Goal: Information Seeking & Learning: Learn about a topic

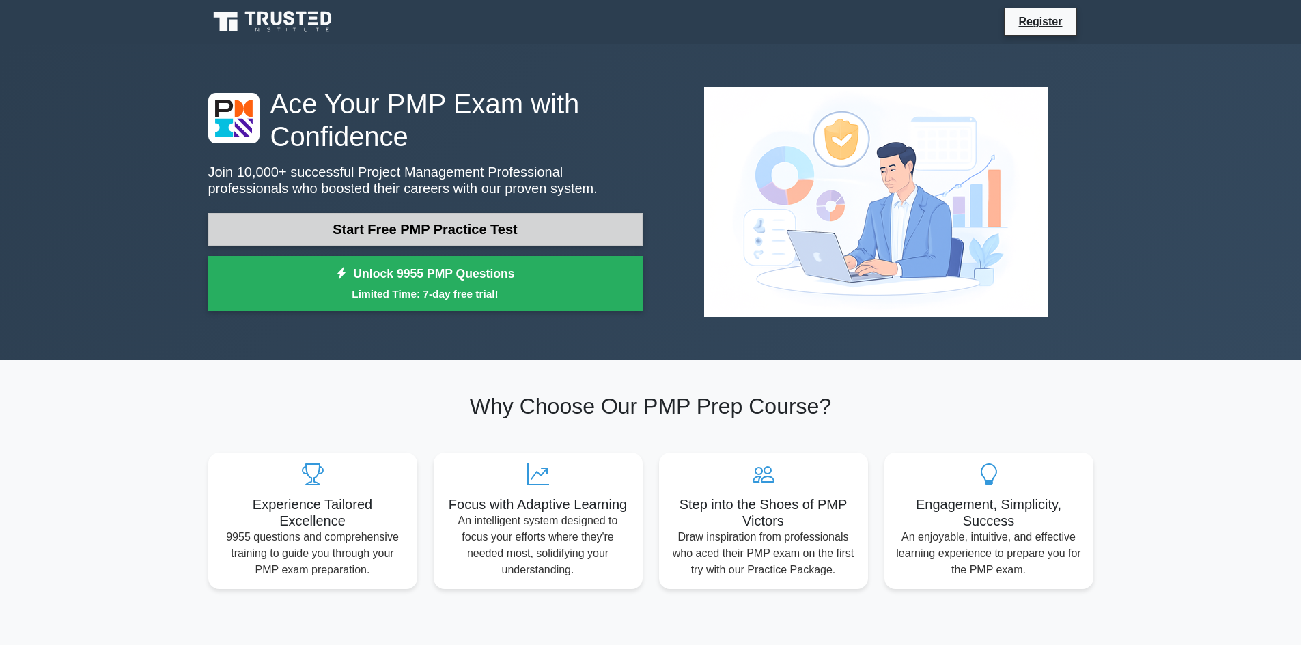
click at [337, 221] on link "Start Free PMP Practice Test" at bounding box center [425, 229] width 434 height 33
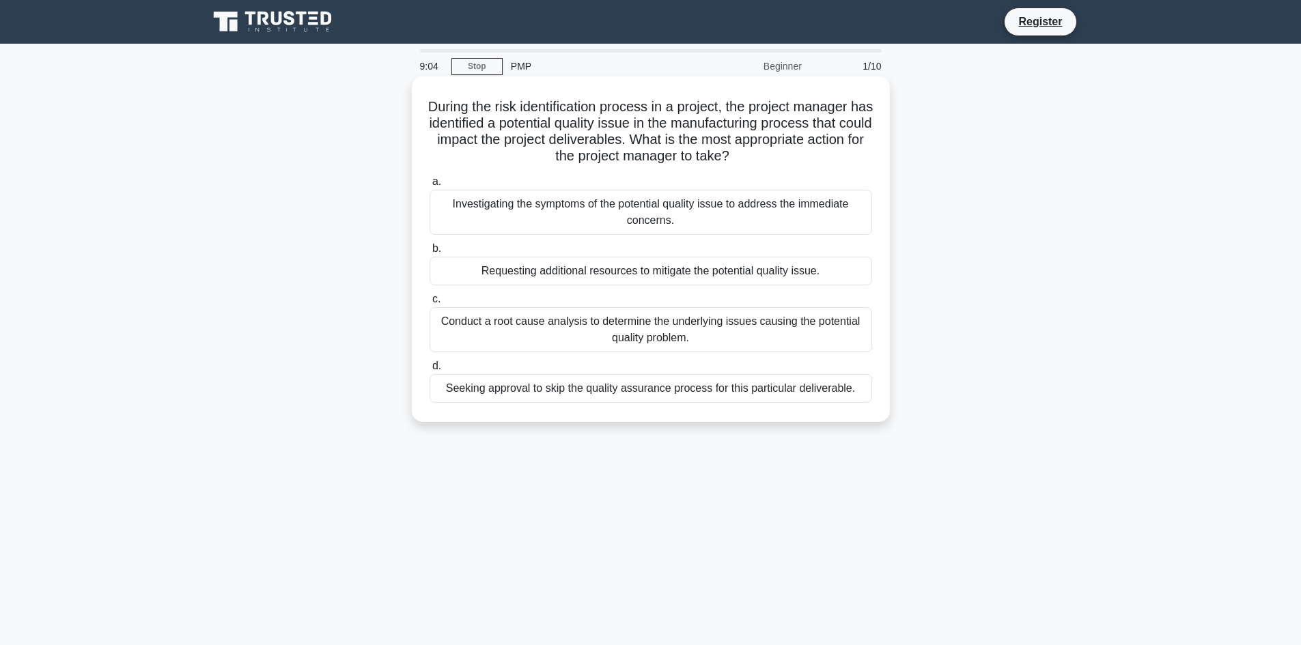
click at [462, 323] on div "Conduct a root cause analysis to determine the underlying issues causing the po…" at bounding box center [651, 329] width 443 height 45
click at [430, 304] on input "c. Conduct a root cause analysis to determine the underlying issues causing the…" at bounding box center [430, 299] width 0 height 9
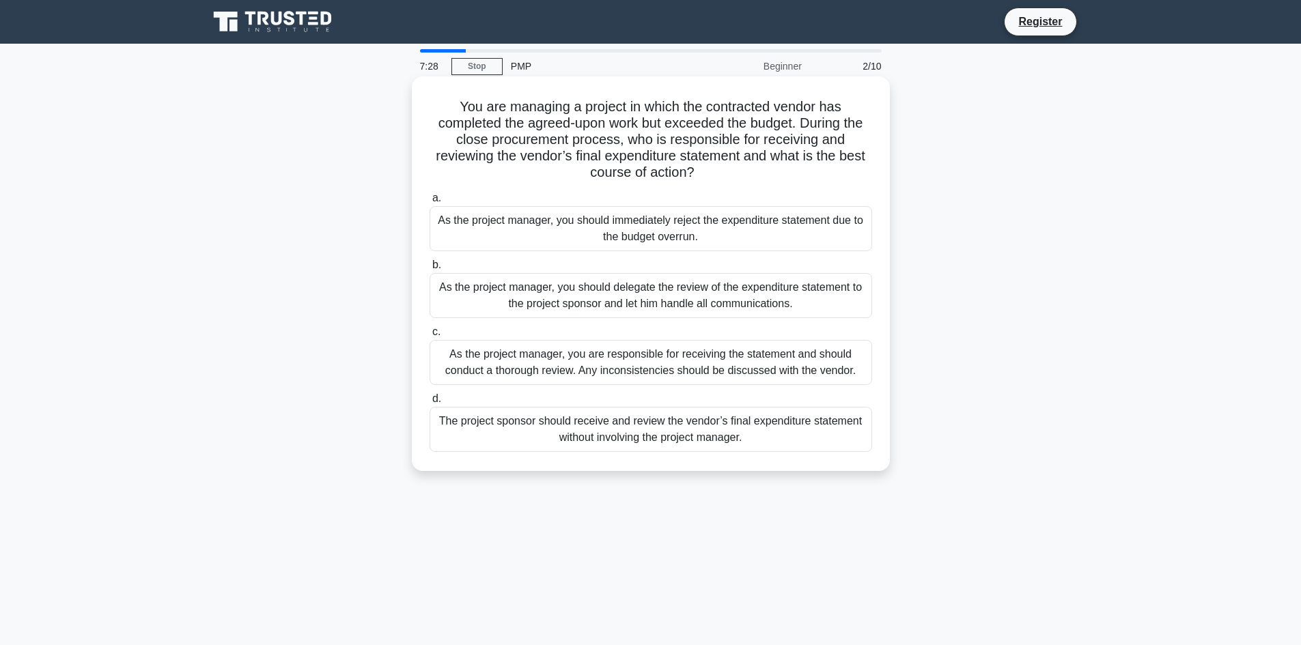
click at [777, 363] on div "As the project manager, you are responsible for receiving the statement and sho…" at bounding box center [651, 362] width 443 height 45
click at [430, 337] on input "c. As the project manager, you are responsible for receiving the statement and …" at bounding box center [430, 332] width 0 height 9
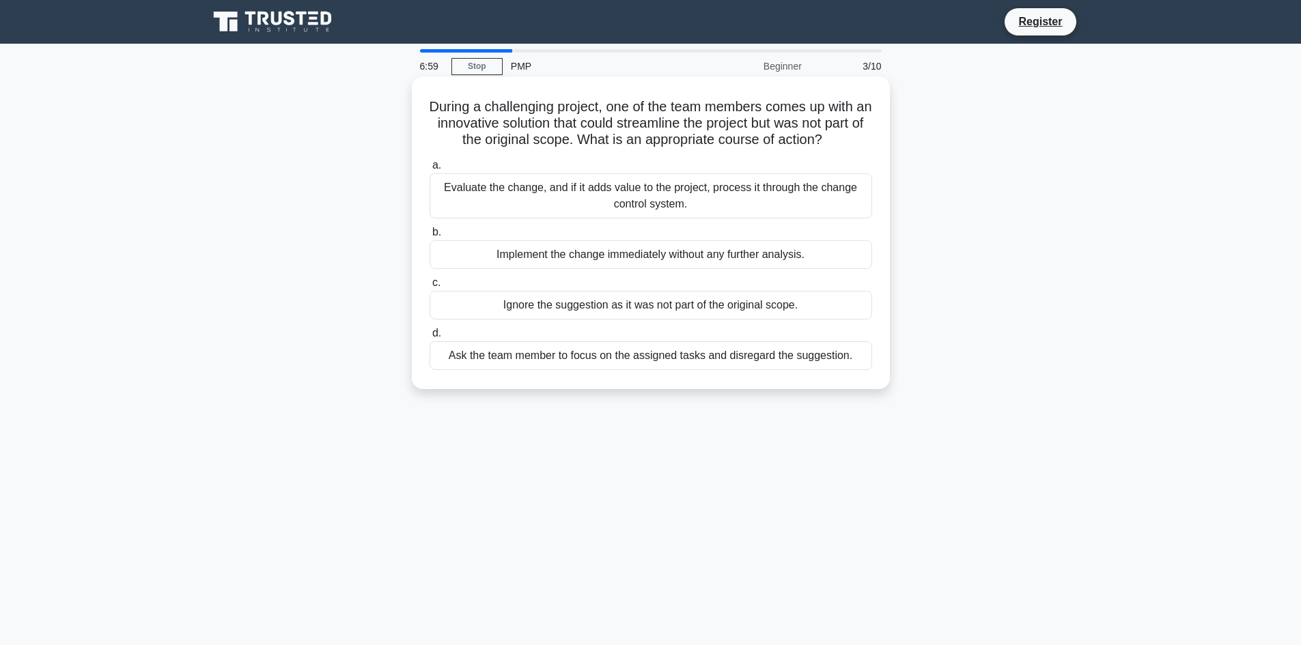
click at [847, 198] on div "Evaluate the change, and if it adds value to the project, process it through th…" at bounding box center [651, 195] width 443 height 45
click at [430, 170] on input "a. Evaluate the change, and if it adds value to the project, process it through…" at bounding box center [430, 165] width 0 height 9
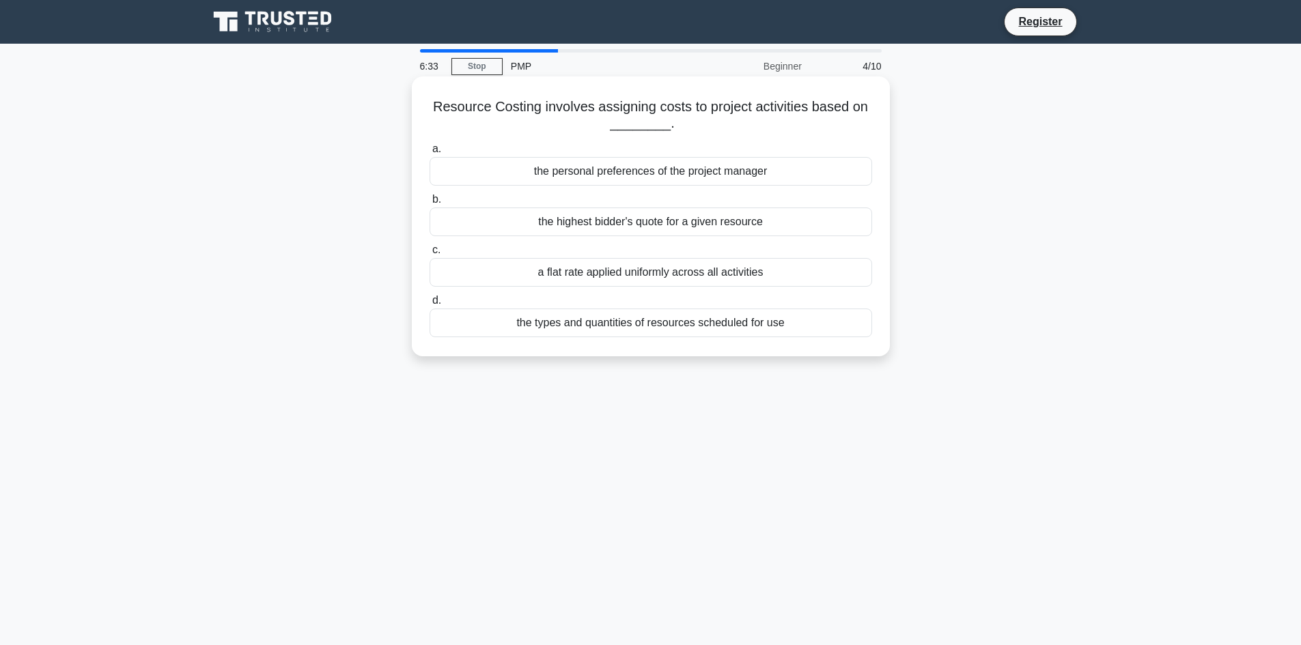
click at [836, 328] on div "the types and quantities of resources scheduled for use" at bounding box center [651, 323] width 443 height 29
click at [430, 305] on input "d. the types and quantities of resources scheduled for use" at bounding box center [430, 300] width 0 height 9
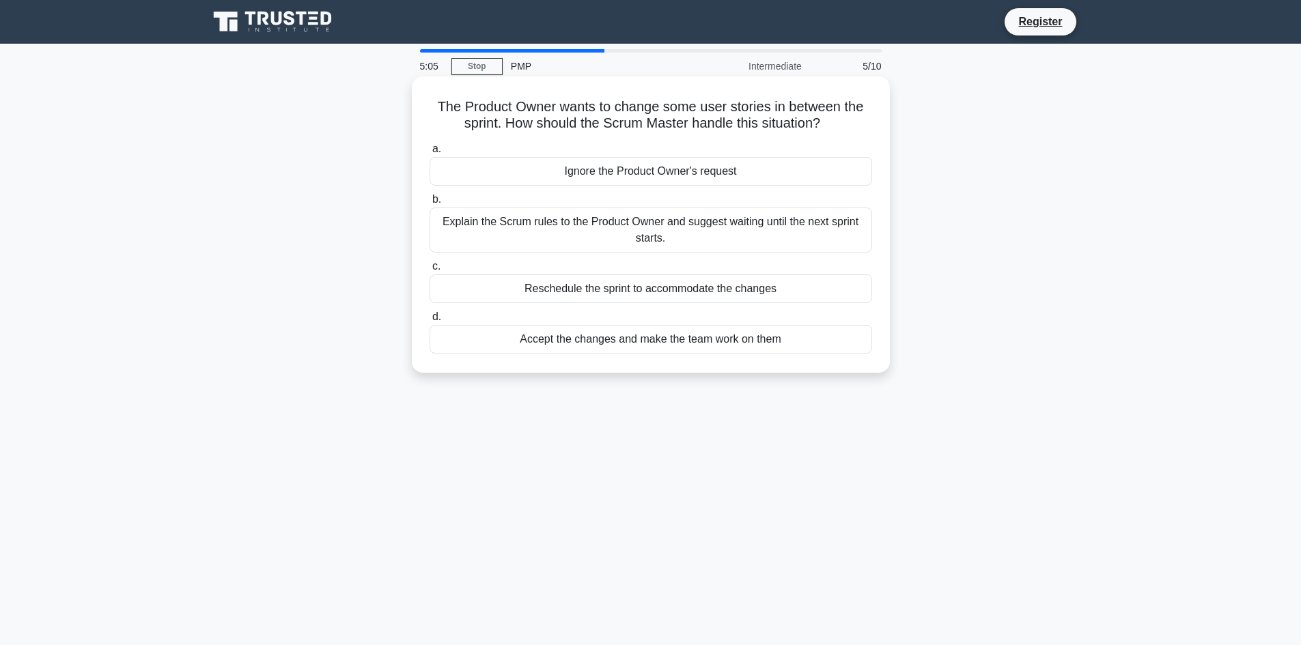
click at [780, 237] on div "Explain the Scrum rules to the Product Owner and suggest waiting until the next…" at bounding box center [651, 230] width 443 height 45
click at [430, 204] on input "b. Explain the Scrum rules to the Product Owner and suggest waiting until the n…" at bounding box center [430, 199] width 0 height 9
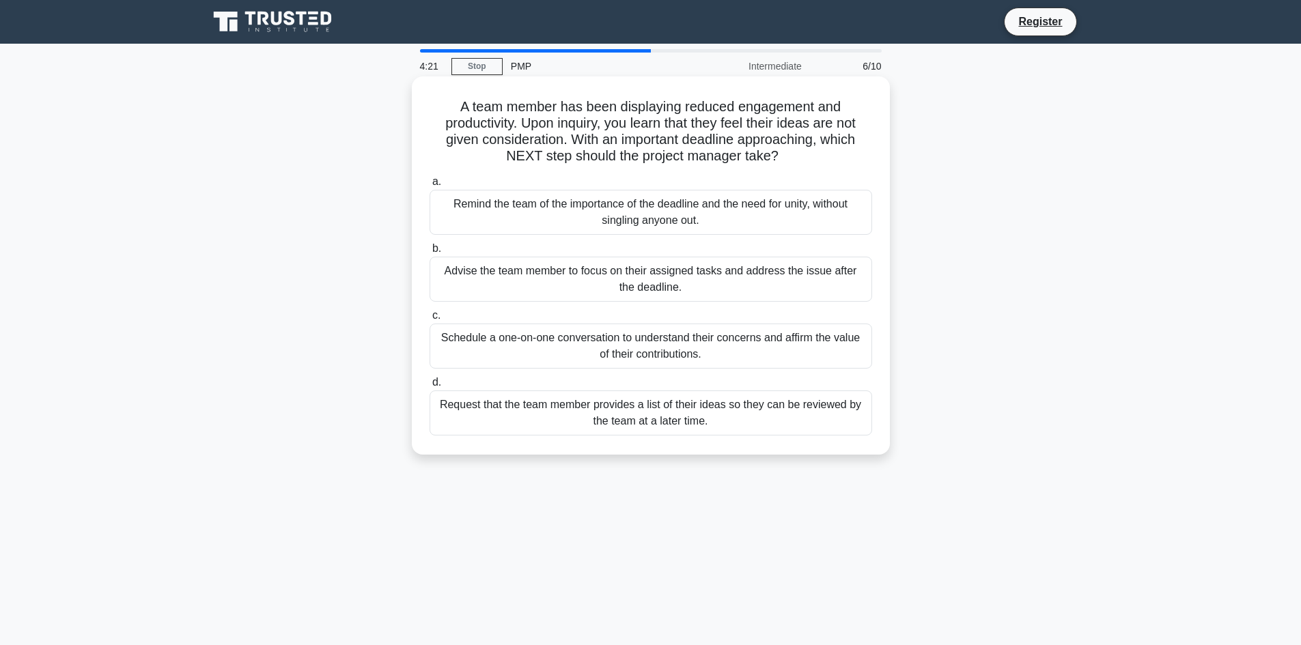
click at [852, 345] on div "Schedule a one-on-one conversation to understand their concerns and affirm the …" at bounding box center [651, 346] width 443 height 45
click at [430, 320] on input "c. Schedule a one-on-one conversation to understand their concerns and affirm t…" at bounding box center [430, 315] width 0 height 9
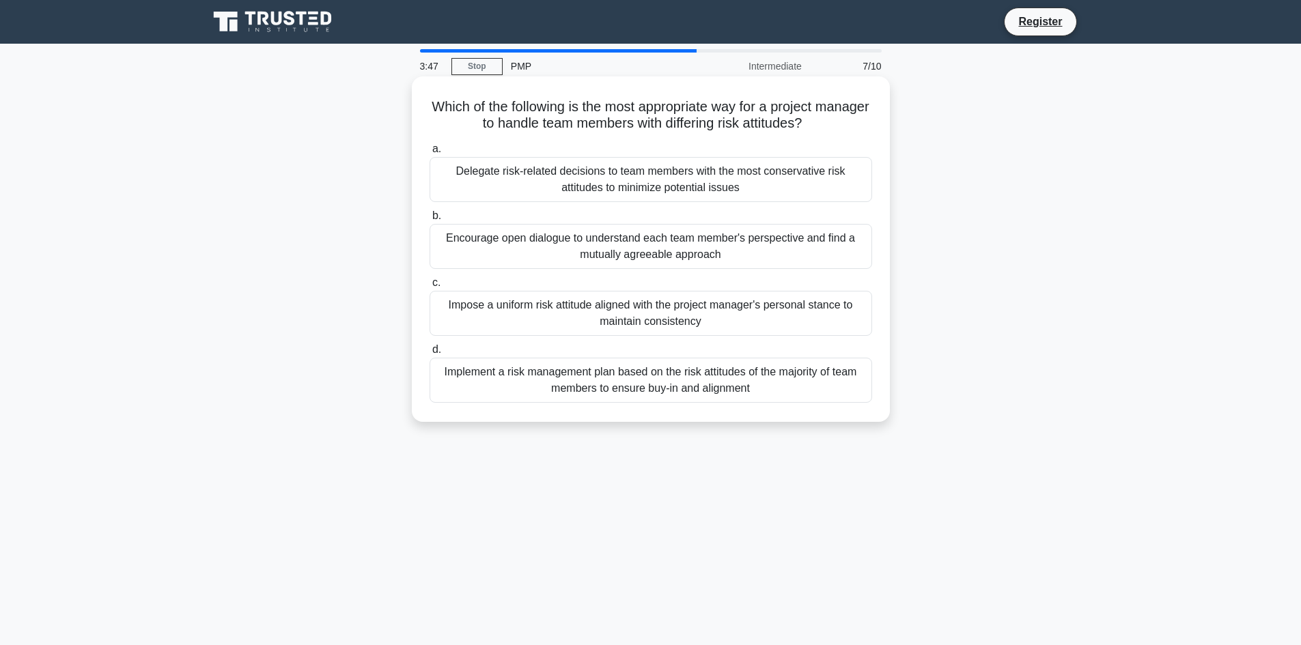
click at [781, 251] on div "Encourage open dialogue to understand each team member's perspective and find a…" at bounding box center [651, 246] width 443 height 45
click at [430, 221] on input "b. Encourage open dialogue to understand each team member's perspective and fin…" at bounding box center [430, 216] width 0 height 9
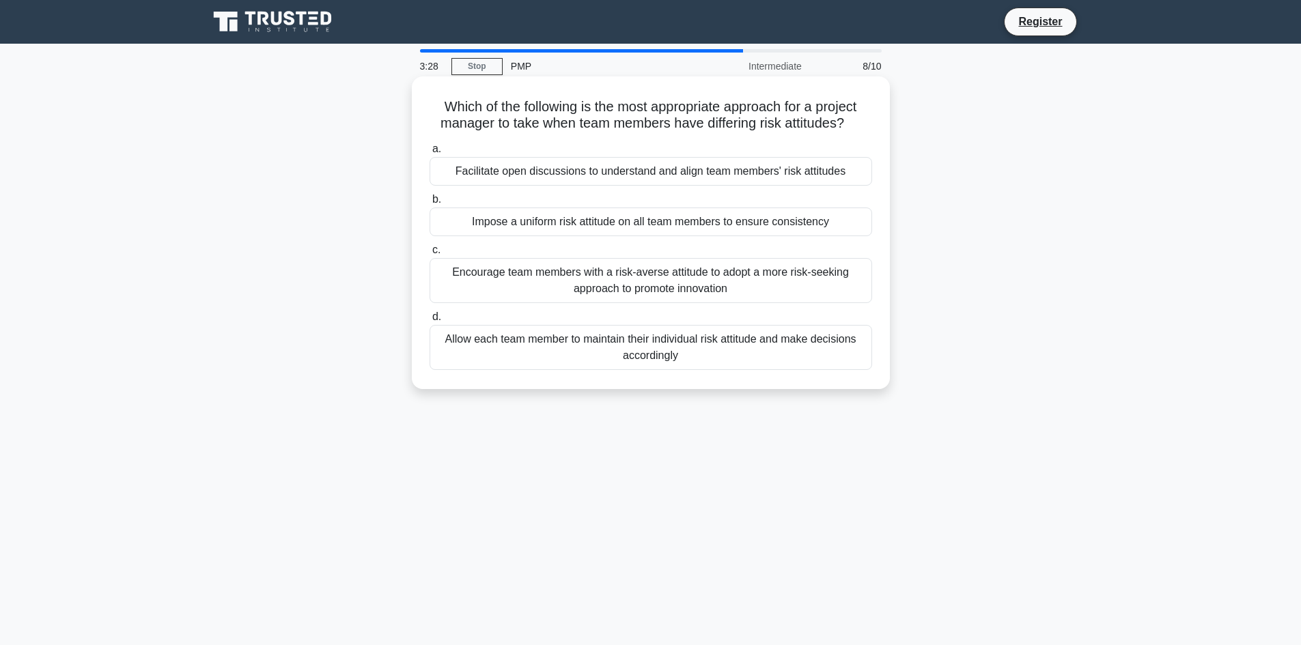
click at [813, 172] on div "Facilitate open discussions to understand and align team members' risk attitudes" at bounding box center [651, 171] width 443 height 29
click at [430, 154] on input "a. Facilitate open discussions to understand and align team members' risk attit…" at bounding box center [430, 149] width 0 height 9
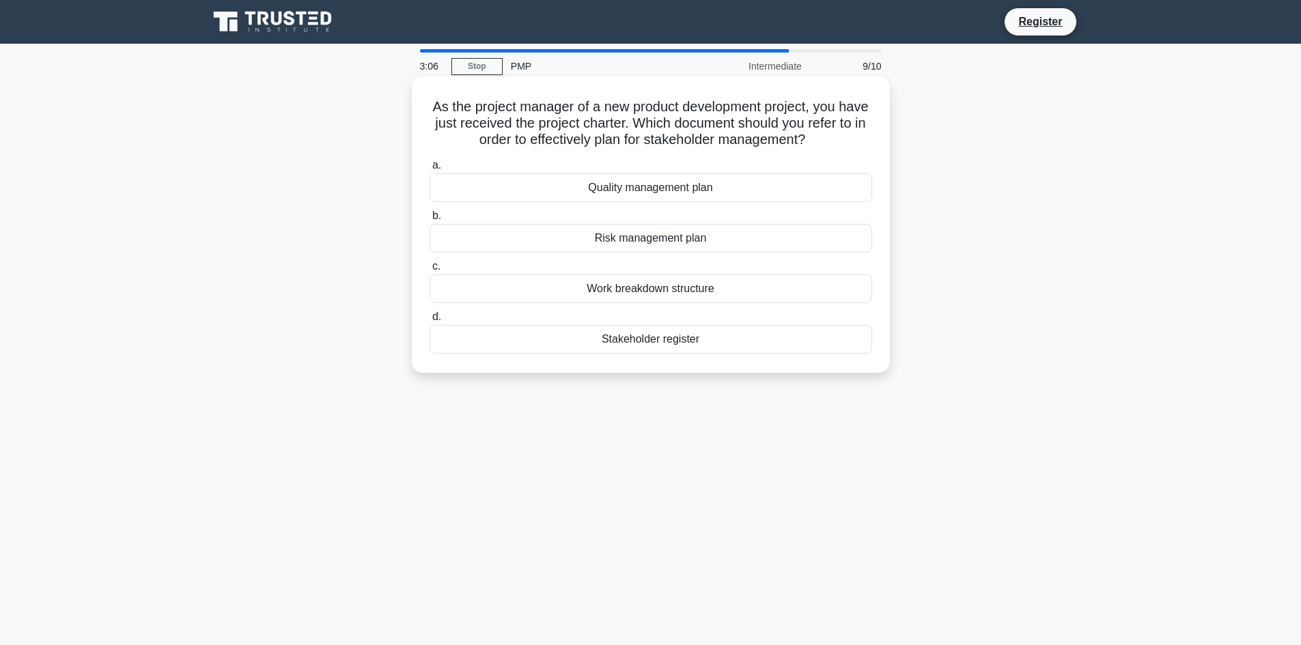
click at [774, 194] on div "Quality management plan" at bounding box center [651, 187] width 443 height 29
click at [430, 170] on input "a. Quality management plan" at bounding box center [430, 165] width 0 height 9
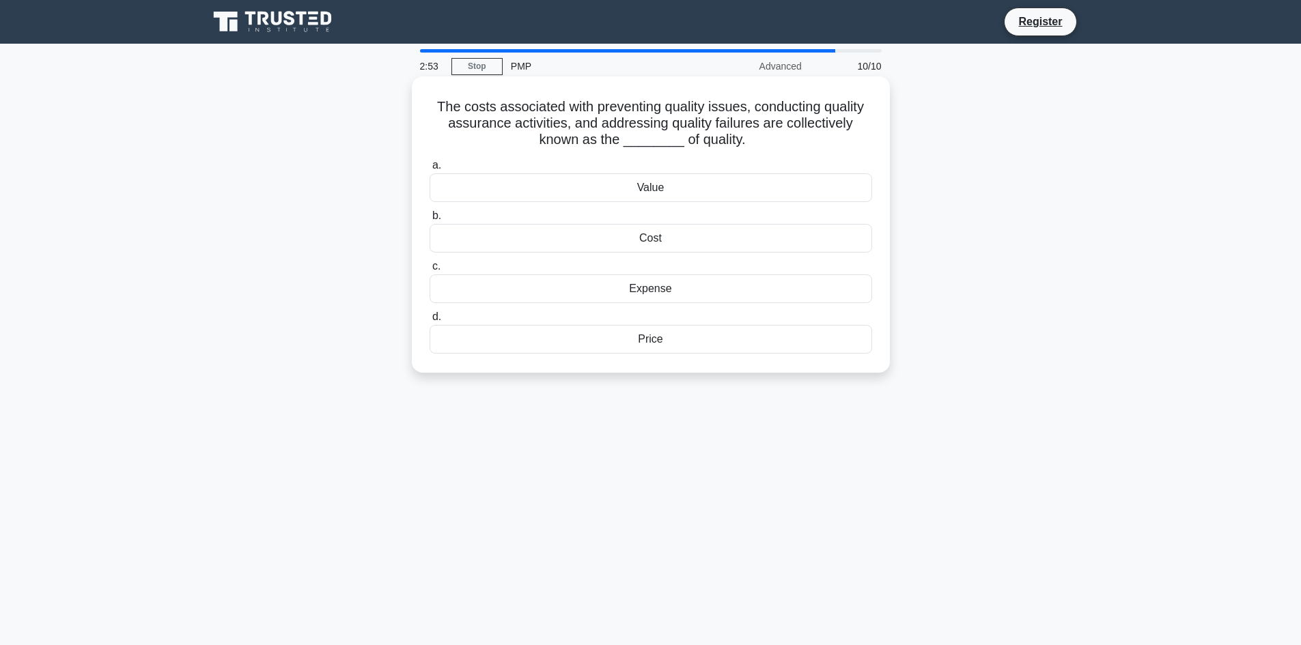
click at [839, 240] on div "Cost" at bounding box center [651, 238] width 443 height 29
click at [430, 221] on input "b. Cost" at bounding box center [430, 216] width 0 height 9
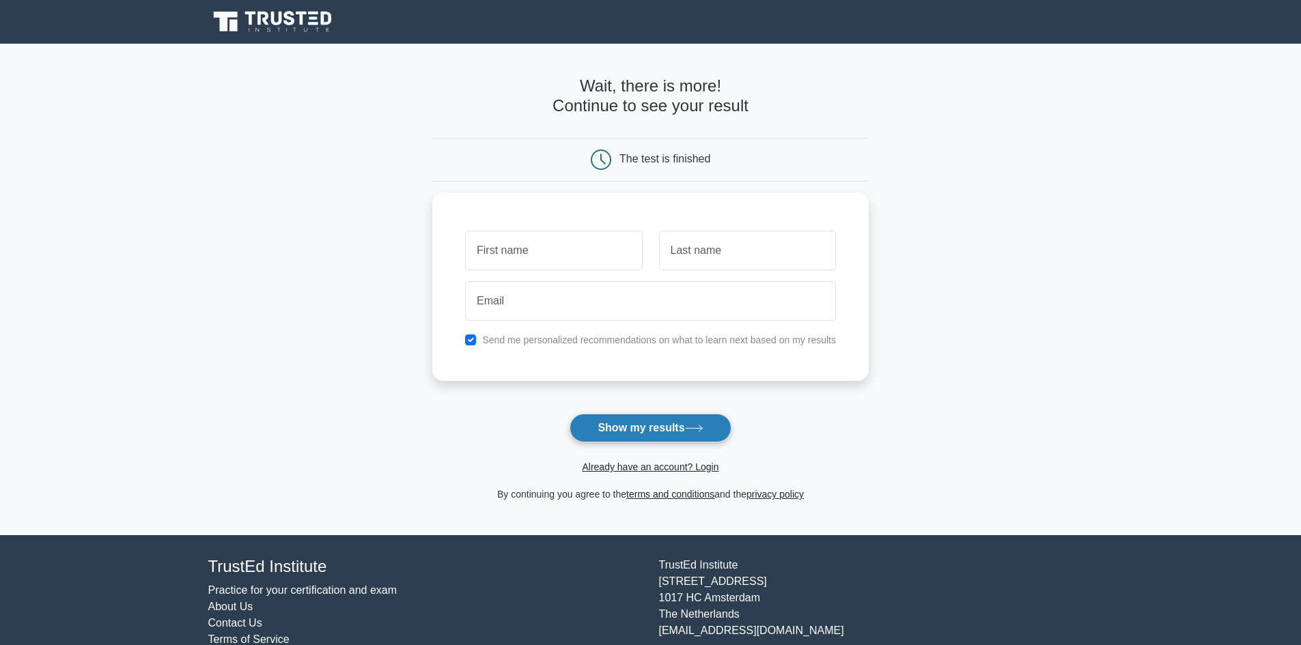
click at [654, 417] on button "Show my results" at bounding box center [650, 428] width 161 height 29
click at [596, 251] on input "text" at bounding box center [553, 247] width 177 height 40
click at [469, 337] on input "checkbox" at bounding box center [470, 336] width 11 height 11
checkbox input "false"
click at [558, 247] on input "text" at bounding box center [553, 247] width 177 height 40
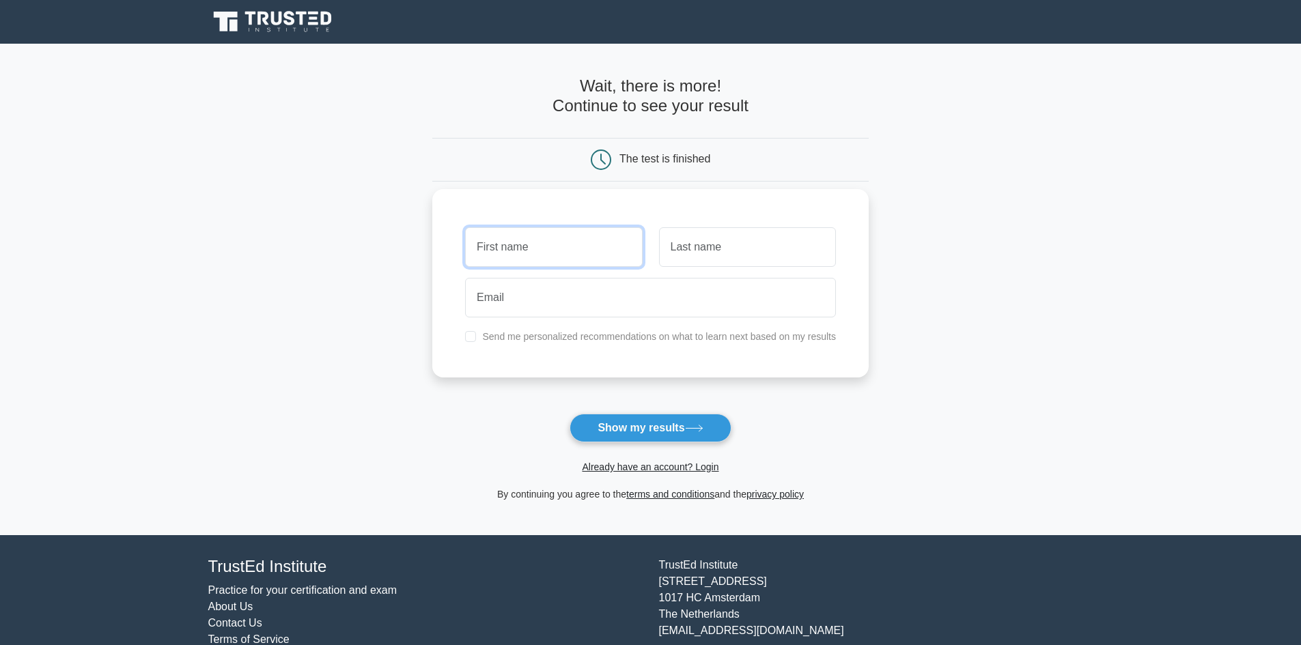
type input "d"
type input "edwin"
type input "fung"
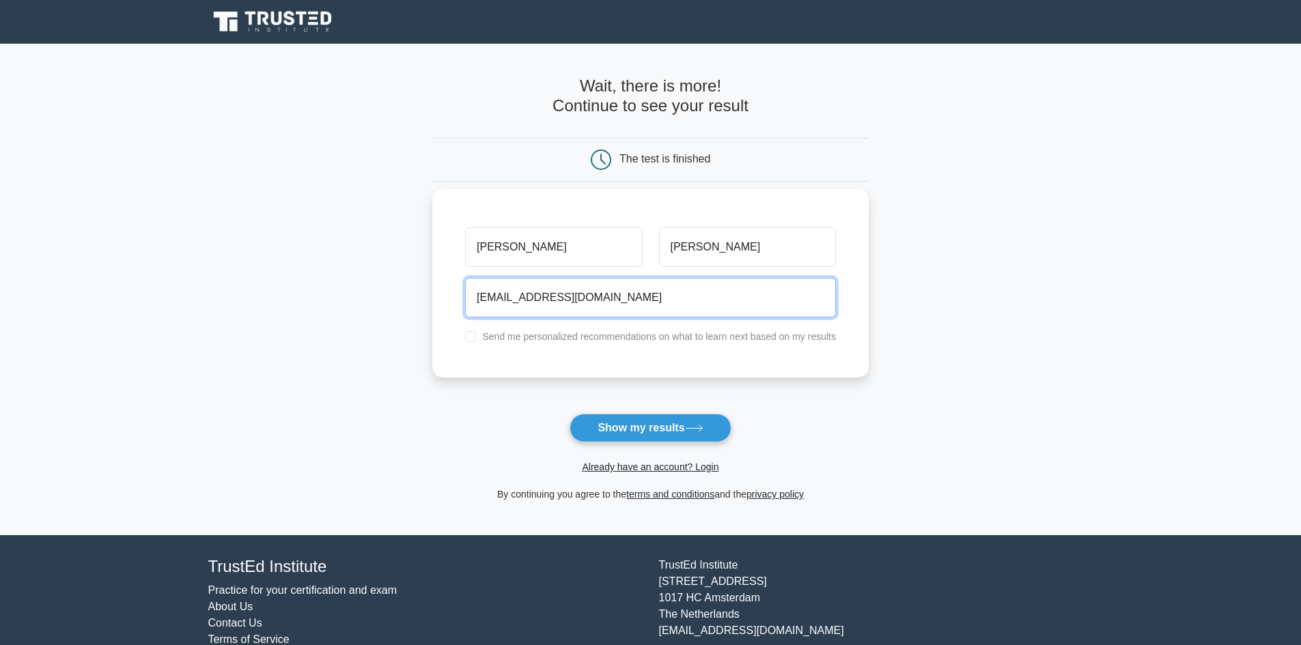
type input "s20091513@gmail.com"
click at [570, 414] on button "Show my results" at bounding box center [650, 428] width 161 height 29
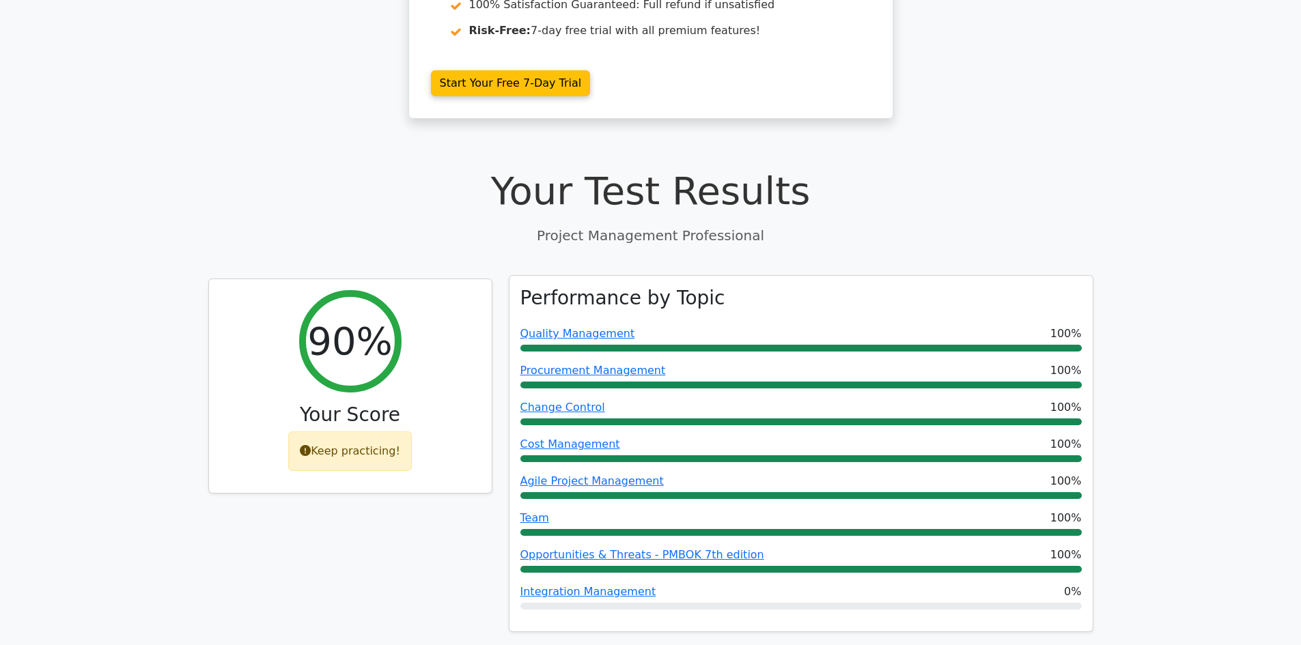
scroll to position [410, 0]
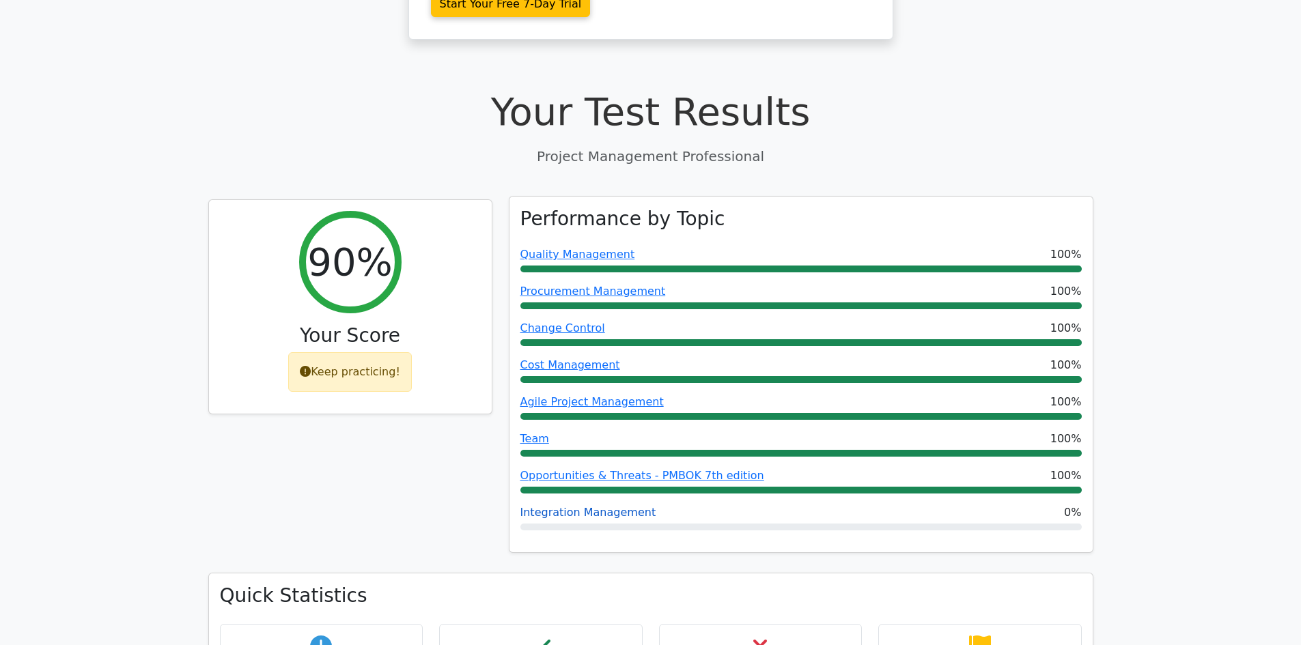
click at [617, 506] on link "Integration Management" at bounding box center [588, 512] width 136 height 13
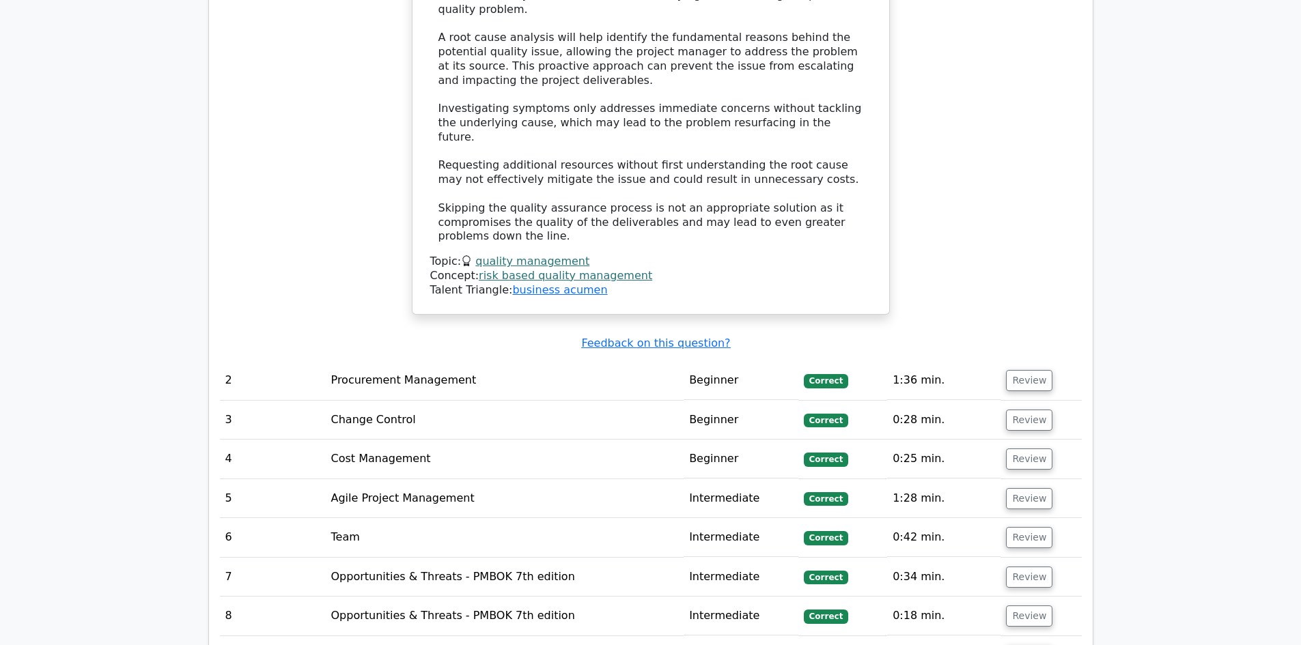
scroll to position [2049, 0]
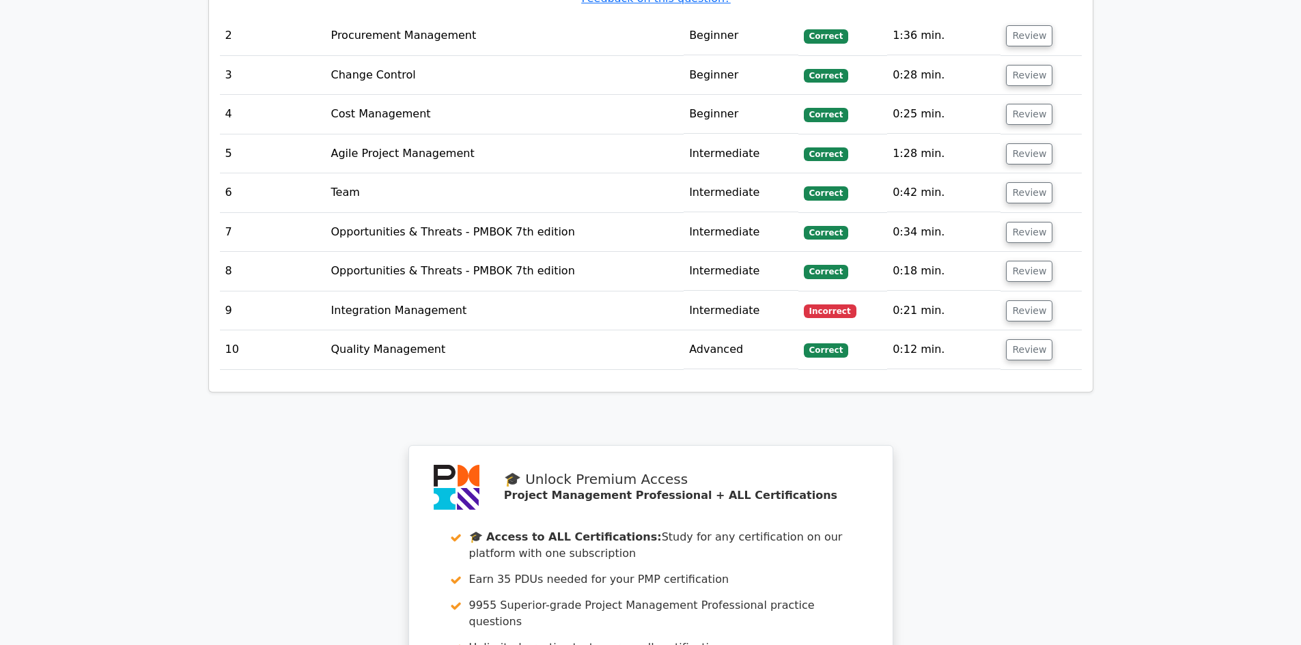
drag, startPoint x: 579, startPoint y: 270, endPoint x: 958, endPoint y: 271, distance: 379.8
click at [955, 292] on tr "9 Integration Management Intermediate Incorrect 0:21 min. Review" at bounding box center [651, 311] width 862 height 39
click at [958, 292] on td "0:21 min." at bounding box center [943, 311] width 113 height 39
click at [1012, 301] on button "Review" at bounding box center [1029, 311] width 46 height 21
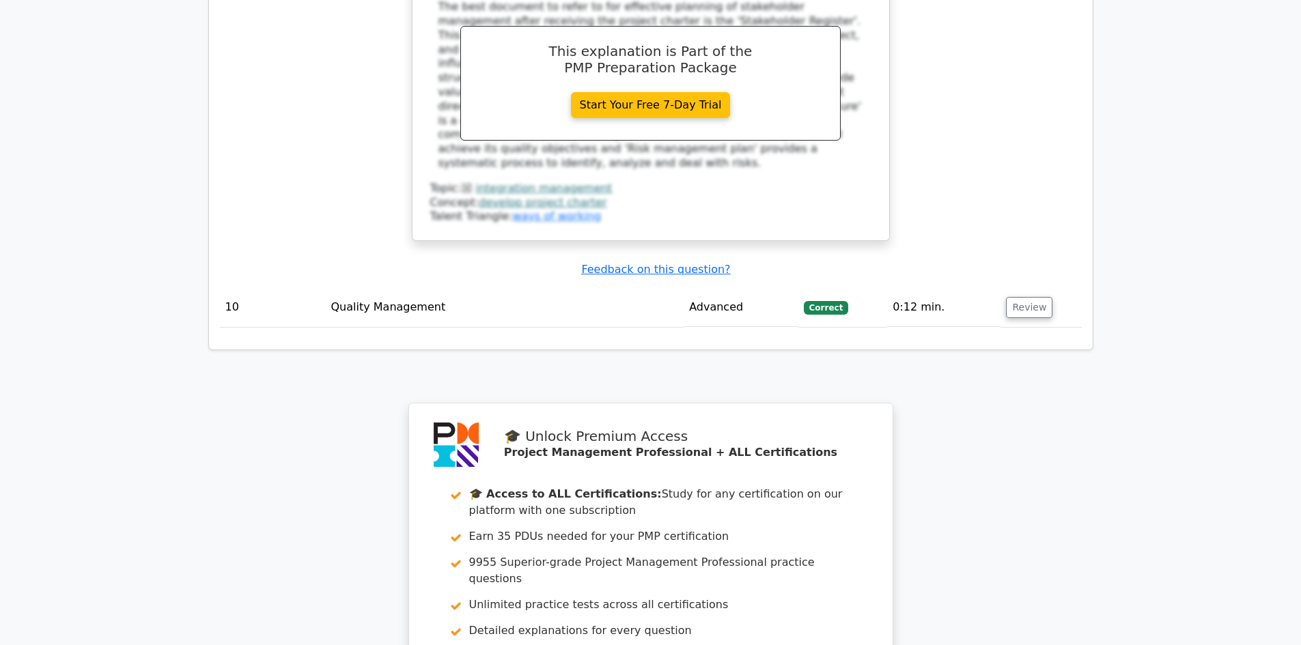
scroll to position [2732, 0]
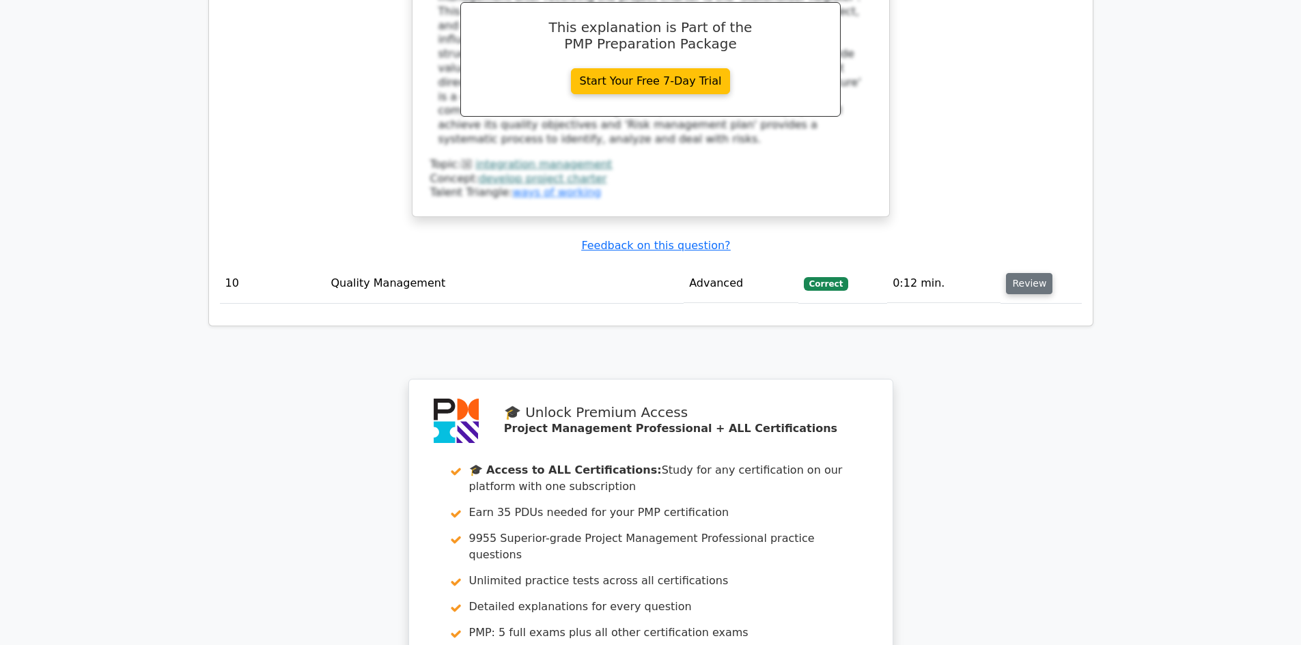
click at [1036, 273] on button "Review" at bounding box center [1029, 283] width 46 height 21
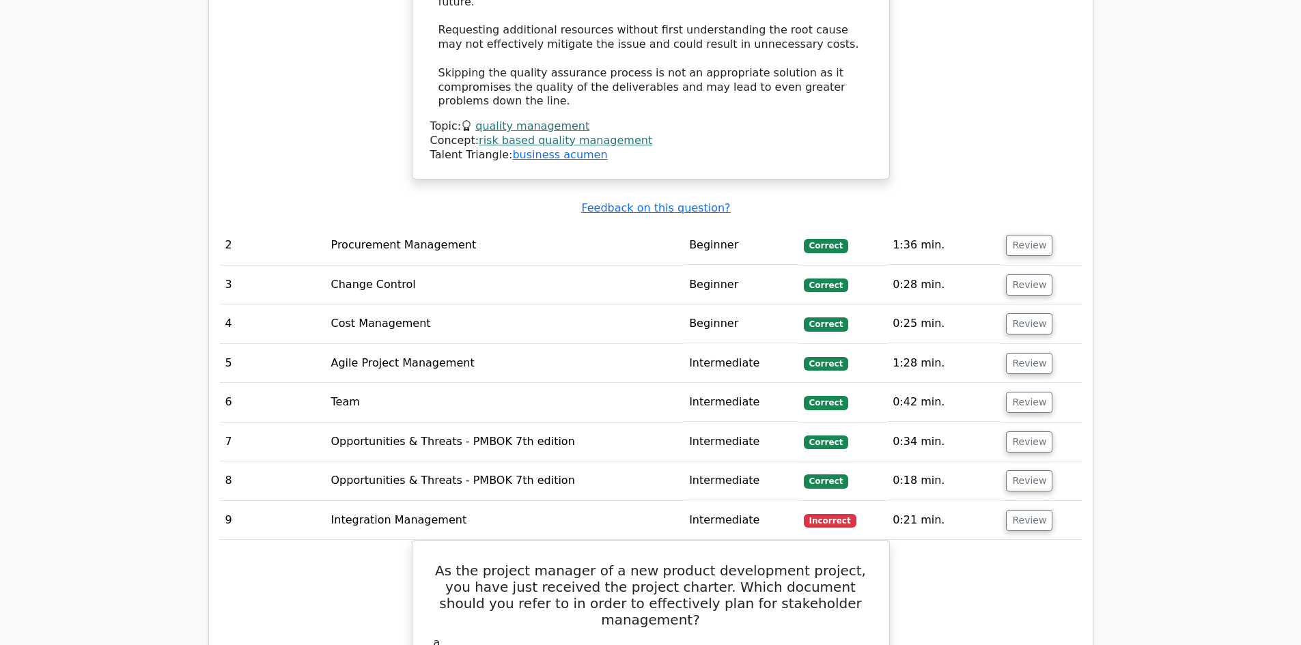
scroll to position [1836, 0]
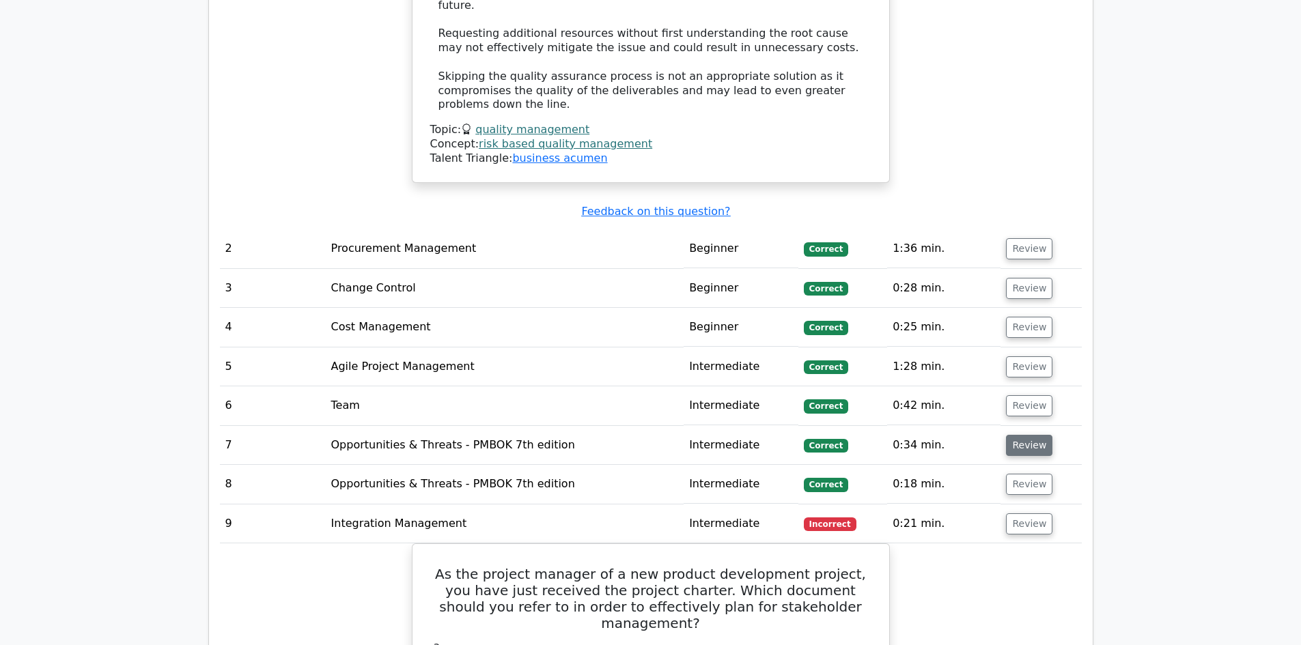
click at [1017, 435] on button "Review" at bounding box center [1029, 445] width 46 height 21
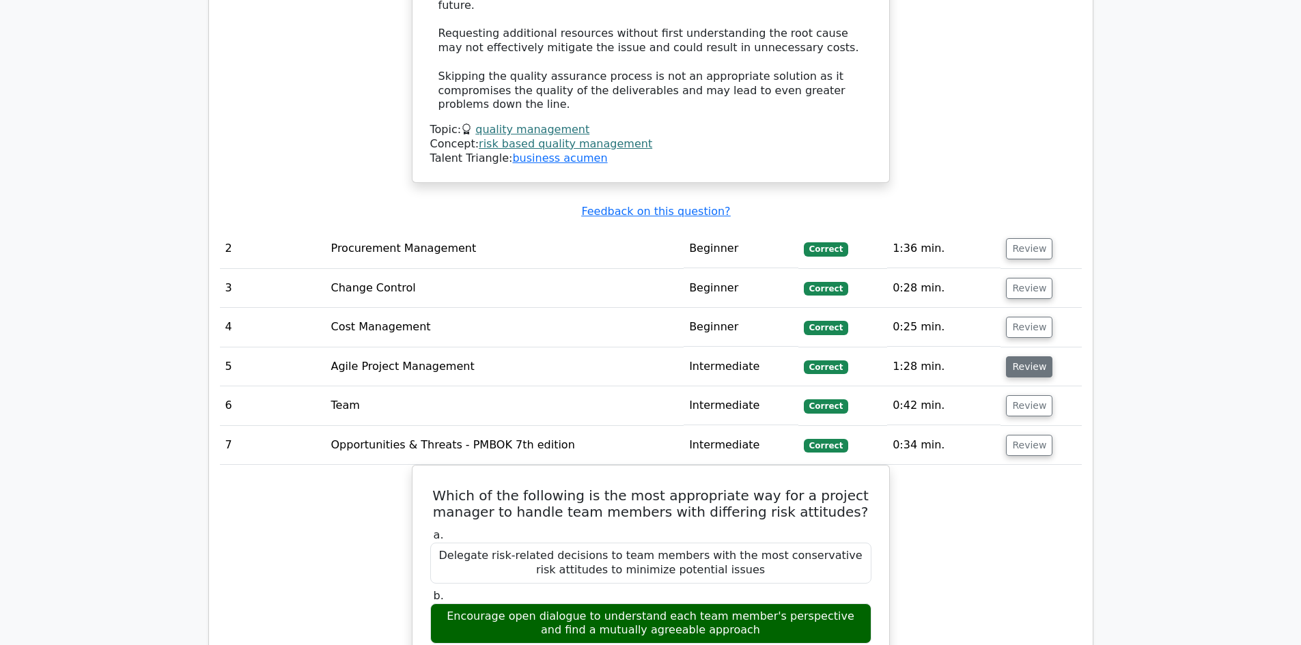
click at [1015, 357] on button "Review" at bounding box center [1029, 367] width 46 height 21
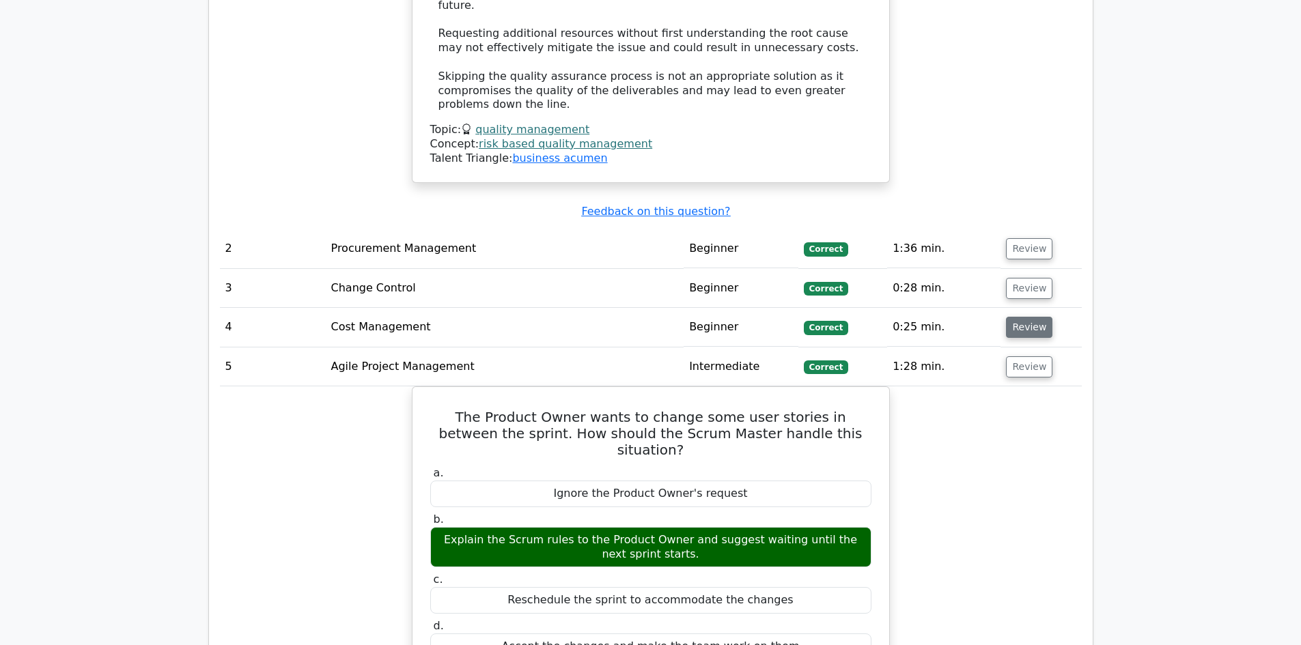
click at [1020, 317] on button "Review" at bounding box center [1029, 327] width 46 height 21
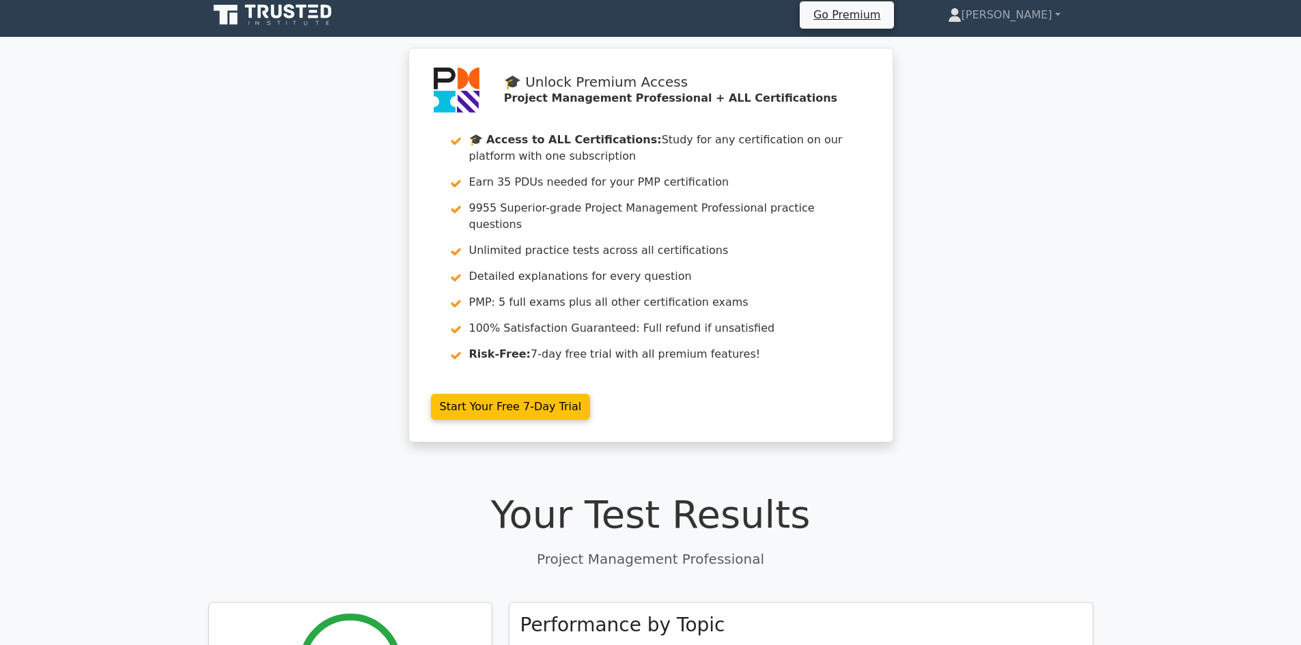
scroll to position [0, 0]
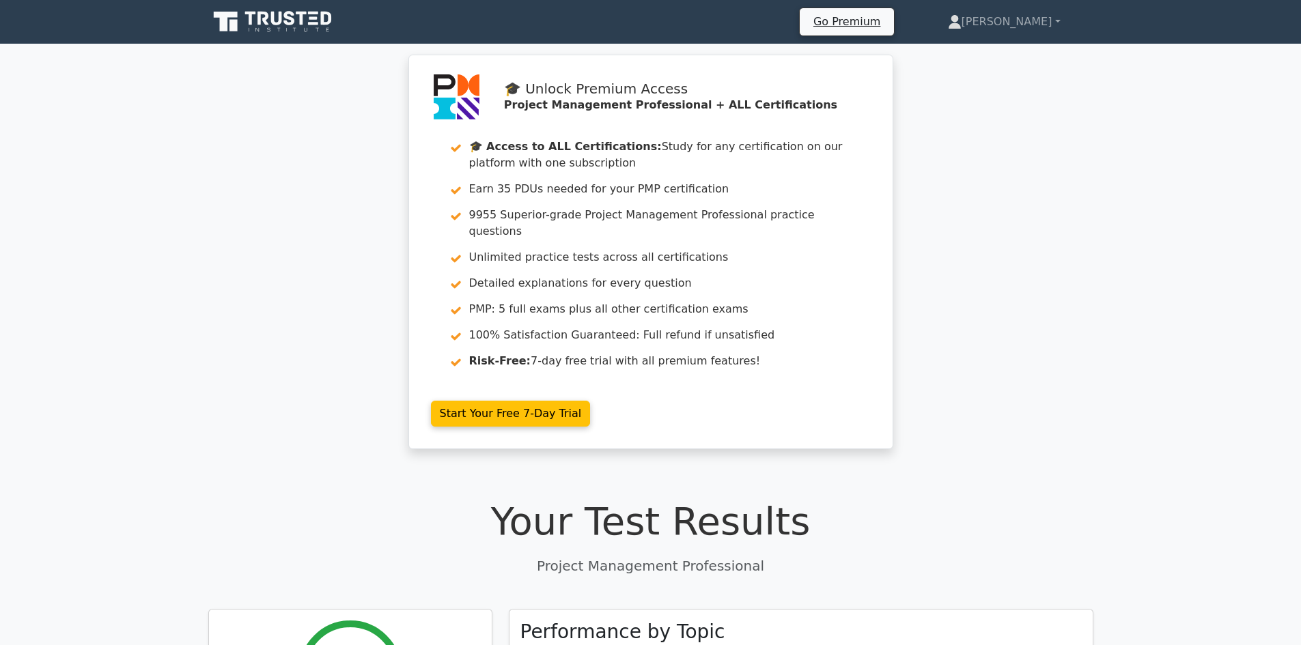
click at [301, 34] on icon at bounding box center [273, 22] width 131 height 26
